Goal: Contribute content

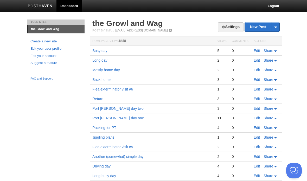
click at [258, 52] on link "Edit" at bounding box center [256, 51] width 6 height 4
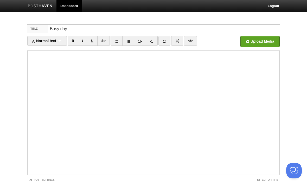
click at [60, 179] on div "Post Settings" at bounding box center [90, 179] width 126 height 4
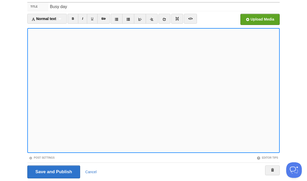
scroll to position [22, 0]
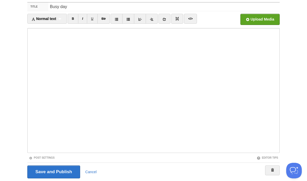
click at [89, 171] on link "Cancel" at bounding box center [90, 172] width 11 height 4
click at [69, 173] on input "Save and Publish" at bounding box center [53, 171] width 53 height 13
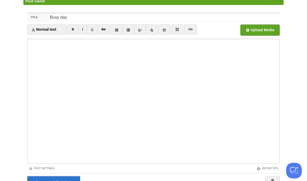
scroll to position [19, 0]
